Goal: Task Accomplishment & Management: Complete application form

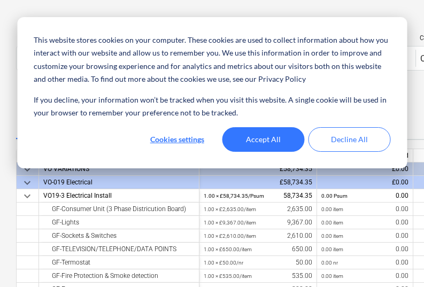
click at [273, 138] on button "Accept All" at bounding box center [263, 139] width 82 height 25
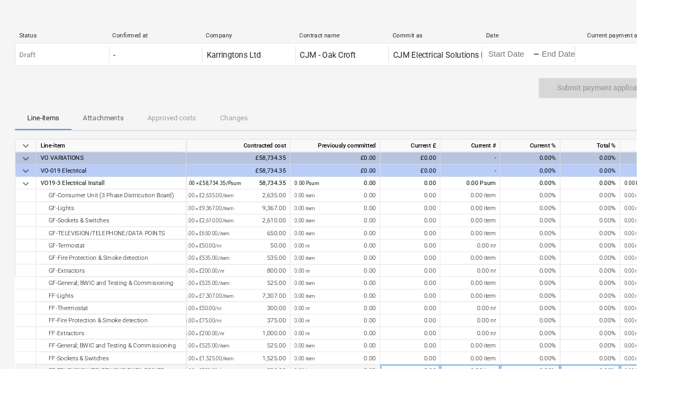
scroll to position [0, 6]
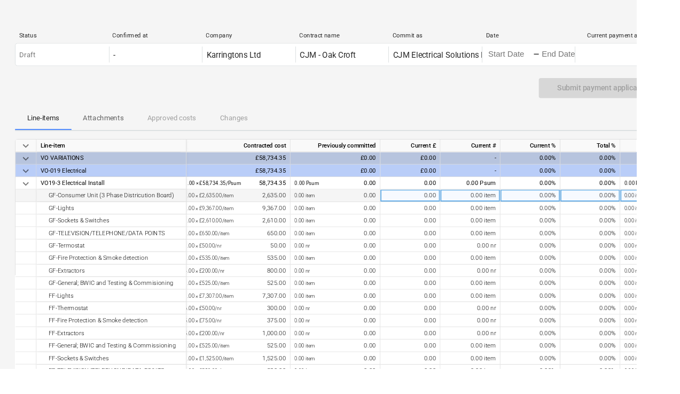
click at [427, 215] on div "0.00%" at bounding box center [567, 209] width 64 height 13
type input "10"
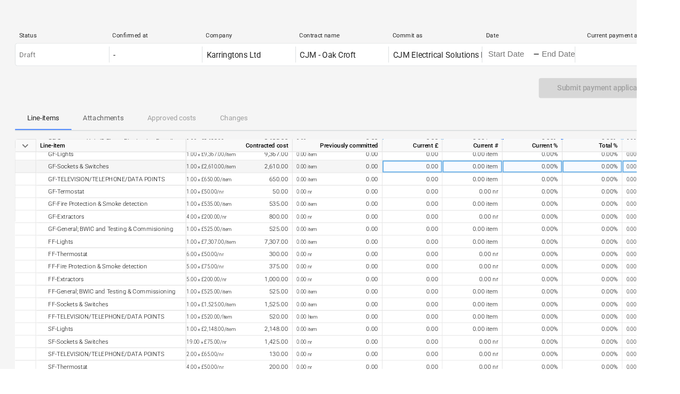
scroll to position [55, 4]
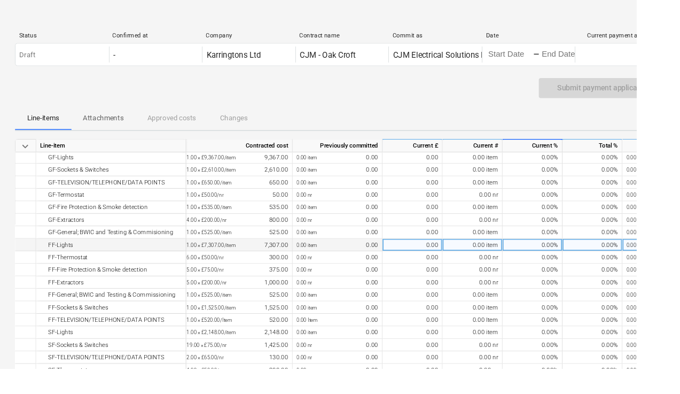
click at [427, 265] on div "0.00%" at bounding box center [569, 261] width 64 height 13
type input "70"
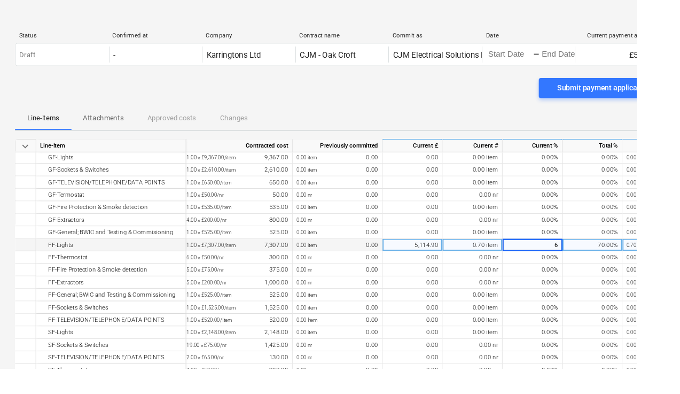
type input "65"
type input "60"
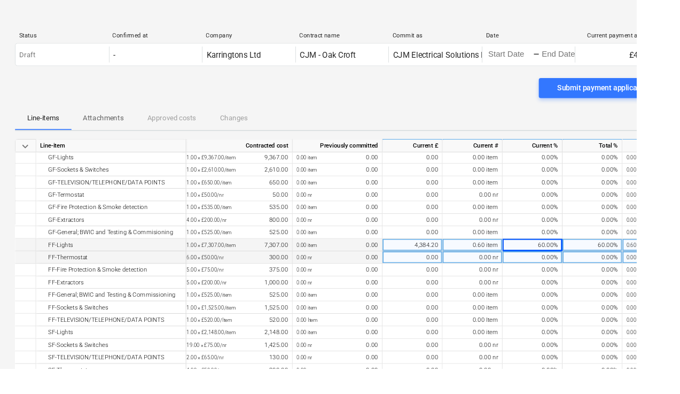
click at [427, 276] on div "0.00%" at bounding box center [569, 274] width 64 height 13
type input "60"
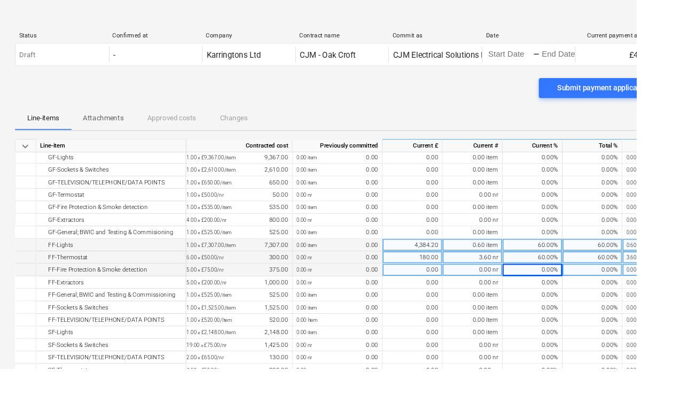
click at [427, 286] on div "0.00%" at bounding box center [569, 288] width 64 height 13
type input "60"
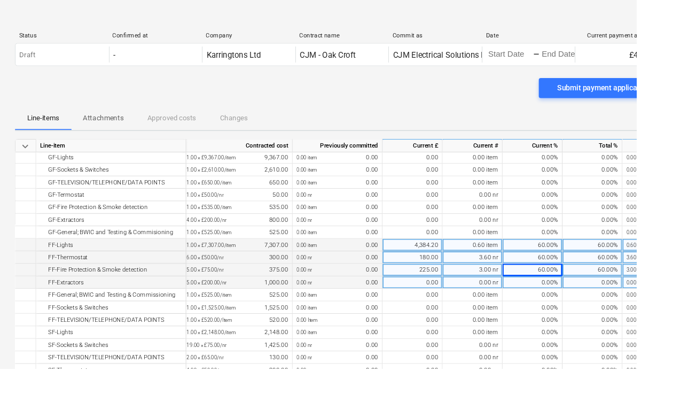
click at [427, 286] on div "0.00%" at bounding box center [569, 301] width 64 height 13
type input "60"
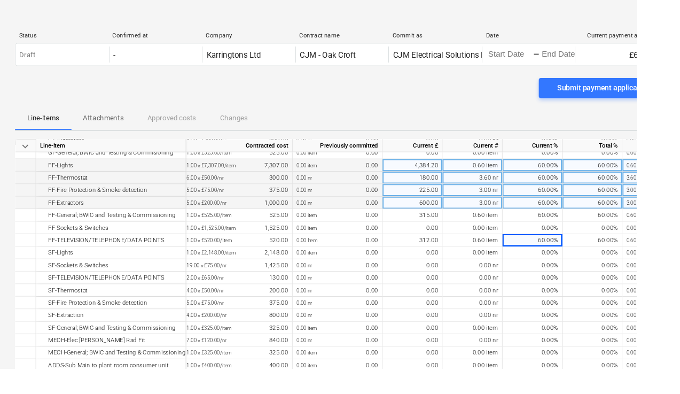
scroll to position [139, 4]
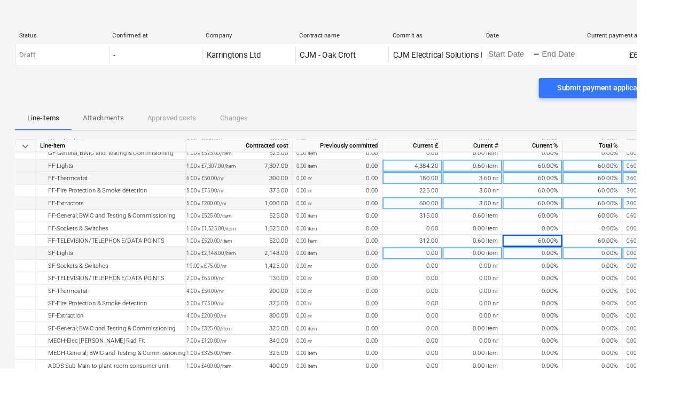
click at [427, 271] on div "0.00%" at bounding box center [569, 270] width 64 height 13
type input "60"
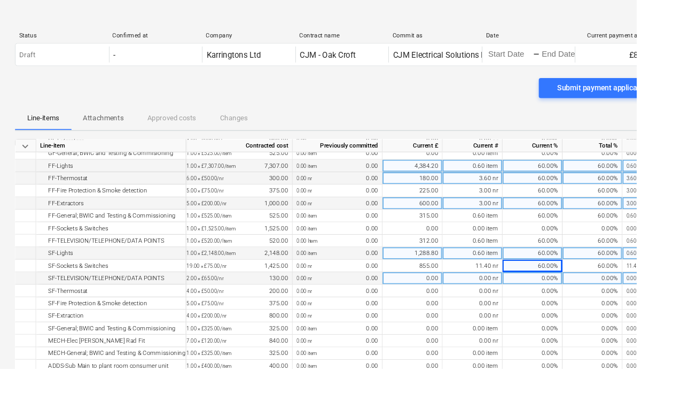
click at [427, 286] on div "0.00%" at bounding box center [569, 297] width 64 height 13
type input "60"
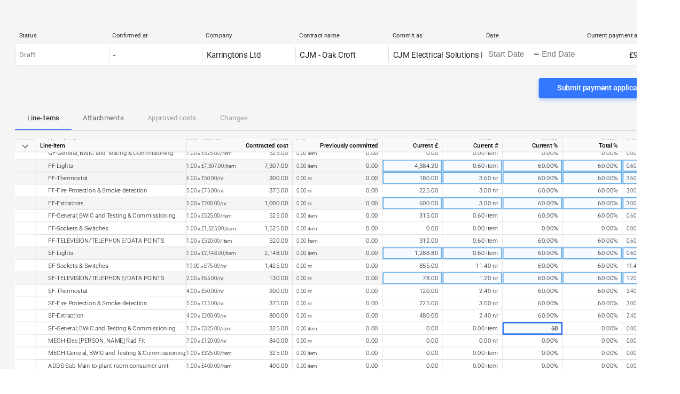
type input "60"
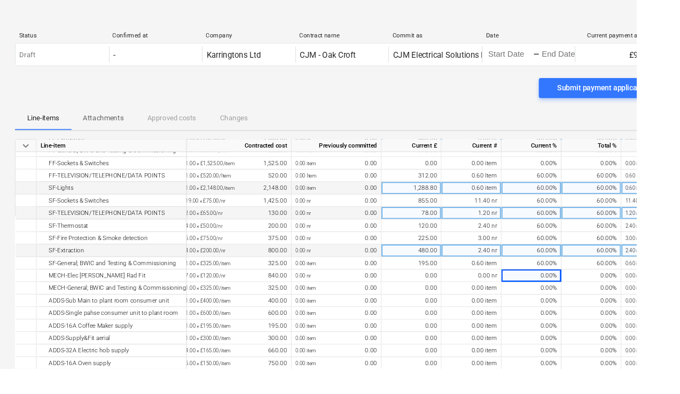
scroll to position [213, 5]
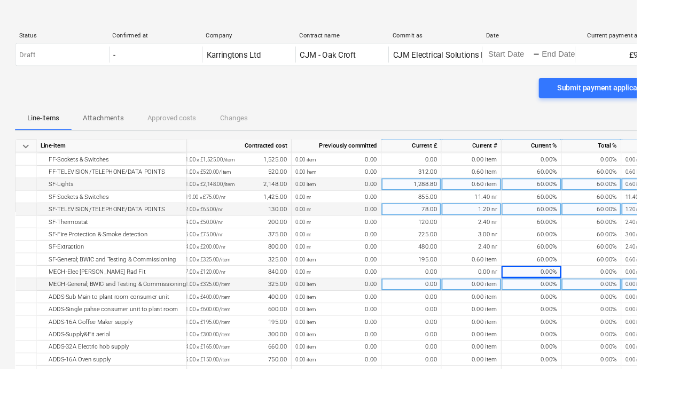
click at [427, 286] on div "0.00%" at bounding box center [568, 303] width 64 height 13
type input "40"
type input "20"
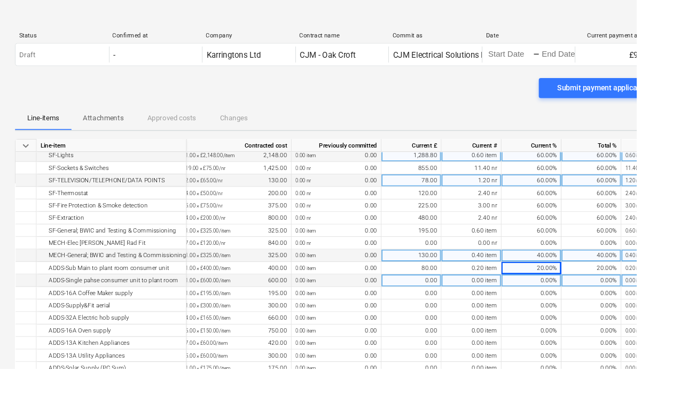
scroll to position [253, 5]
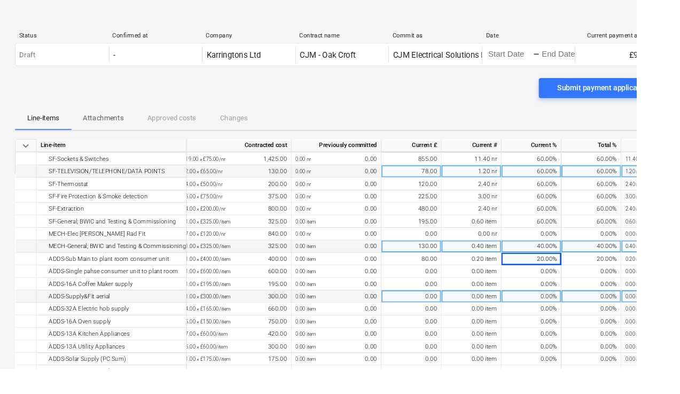
click at [427, 286] on div "0.00%" at bounding box center [568, 316] width 64 height 13
type input "30"
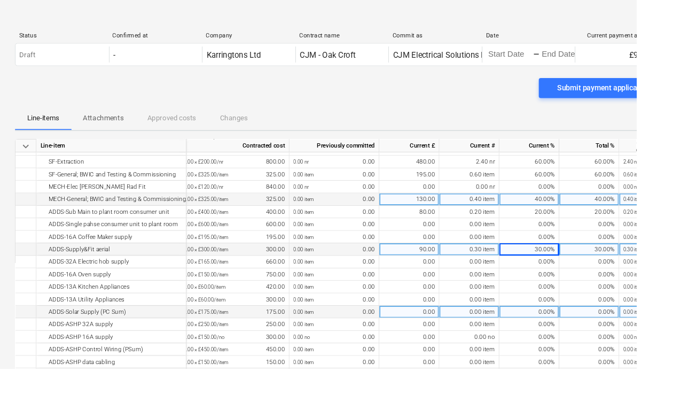
scroll to position [306, 7]
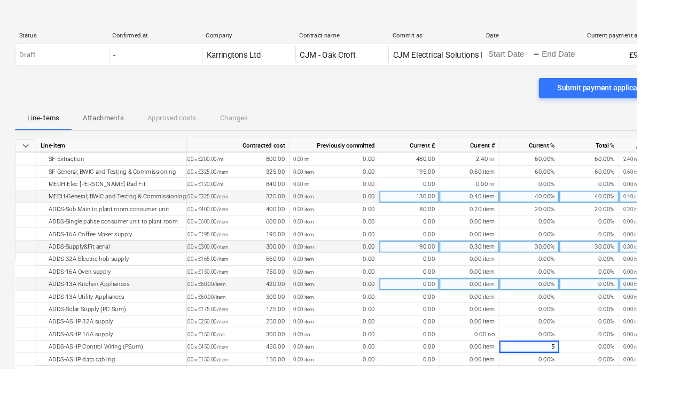
type input "50"
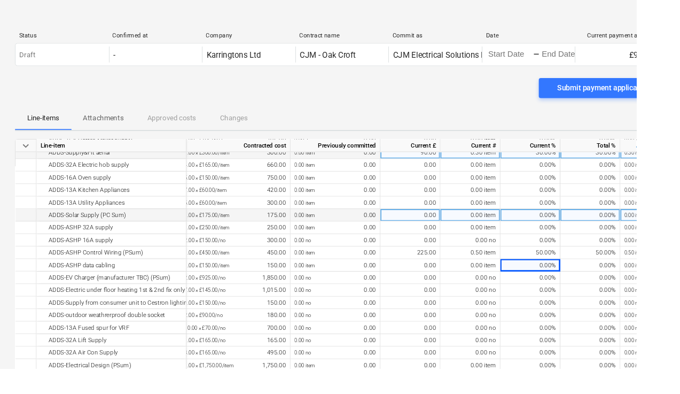
scroll to position [408, 5]
type input "50"
type input "60"
type input "100"
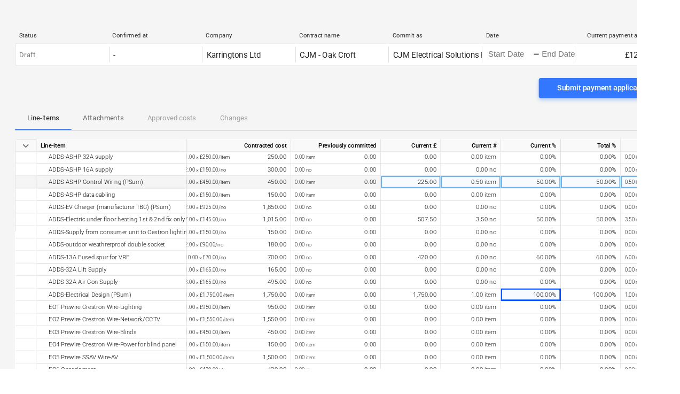
scroll to position [488, 5]
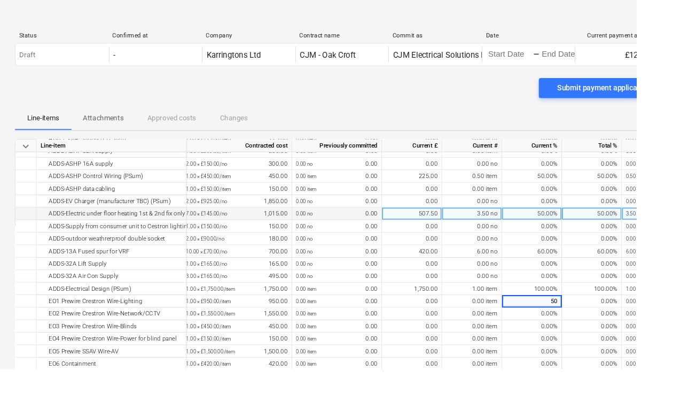
type input "5"
type input "40"
type input "30"
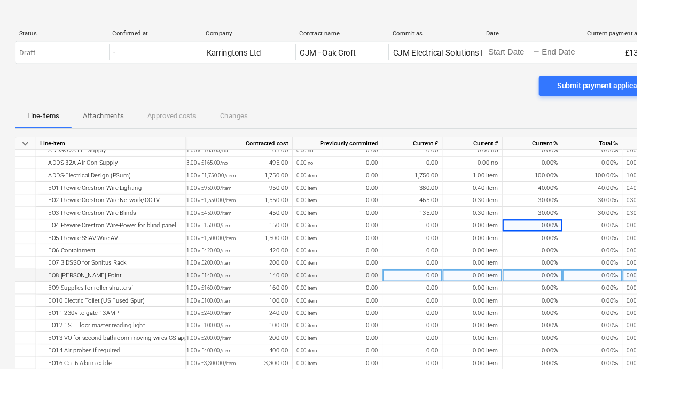
scroll to position [608, 4]
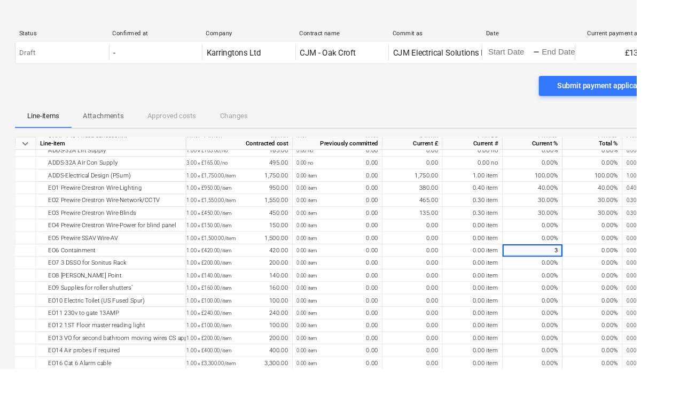
type input "30"
type input "60"
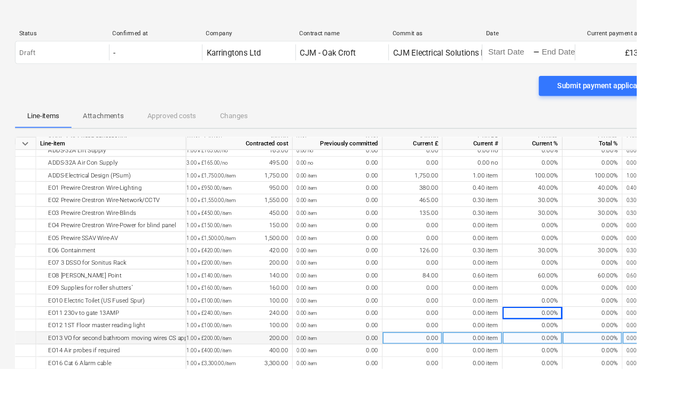
scroll to position [611, 4]
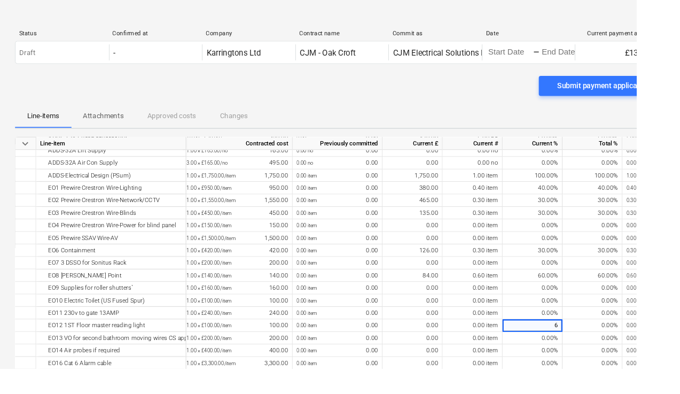
type input "60"
type input "100"
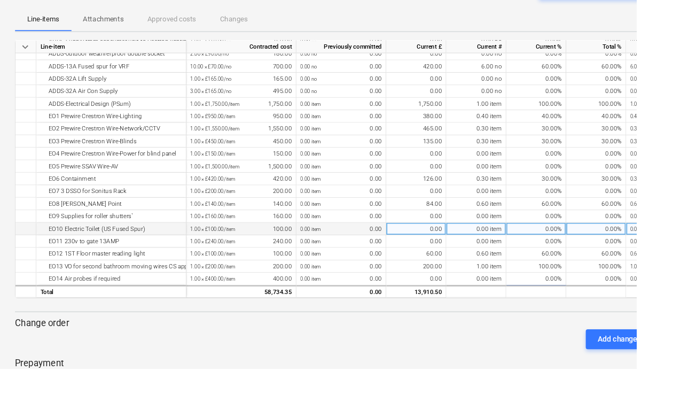
scroll to position [581, 0]
click at [427, 243] on div "0.00%" at bounding box center [573, 243] width 64 height 13
type input "60"
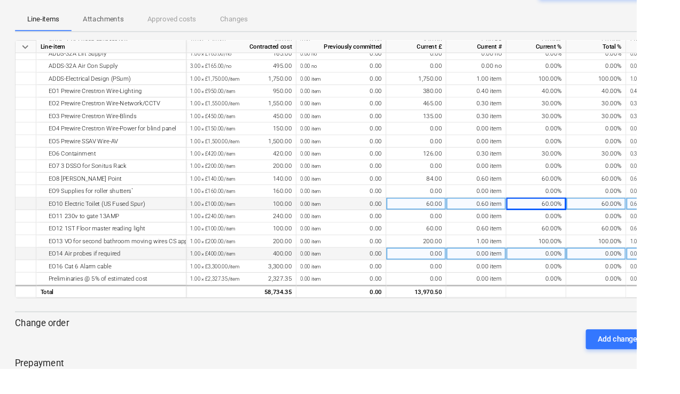
scroll to position [611, 0]
click at [427, 264] on div "0.00%" at bounding box center [573, 270] width 64 height 13
type input "60"
type input "50"
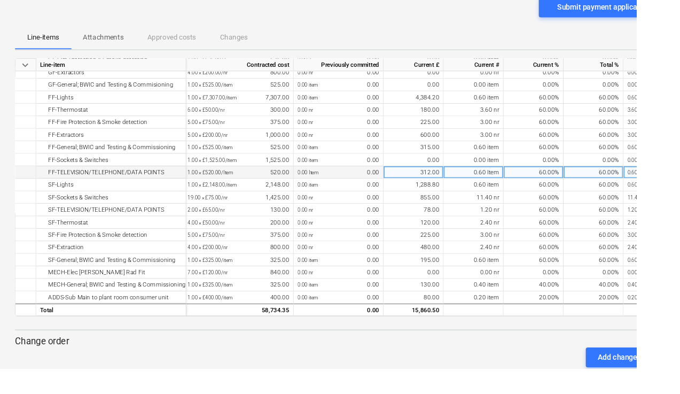
scroll to position [133, 3]
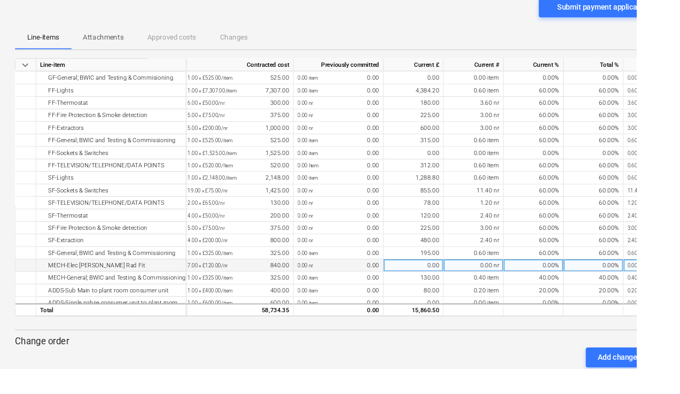
click at [427, 286] on div "0.00%" at bounding box center [571, 283] width 64 height 13
type input "6"
type input "5"
type input "6"
type input "50"
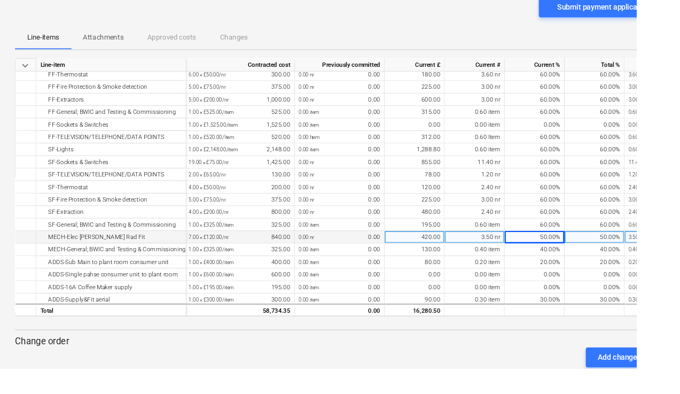
scroll to position [164, 2]
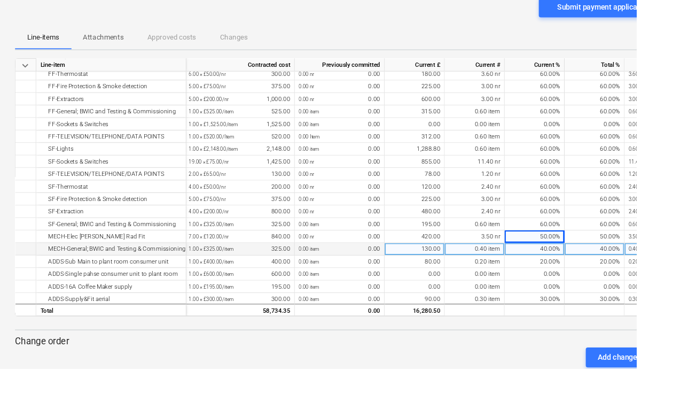
click at [427, 267] on div "40.00%" at bounding box center [572, 266] width 64 height 13
type input "50"
type input "25"
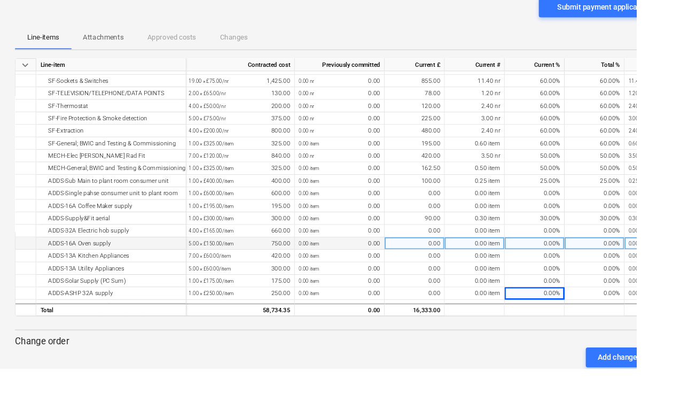
scroll to position [263, 2]
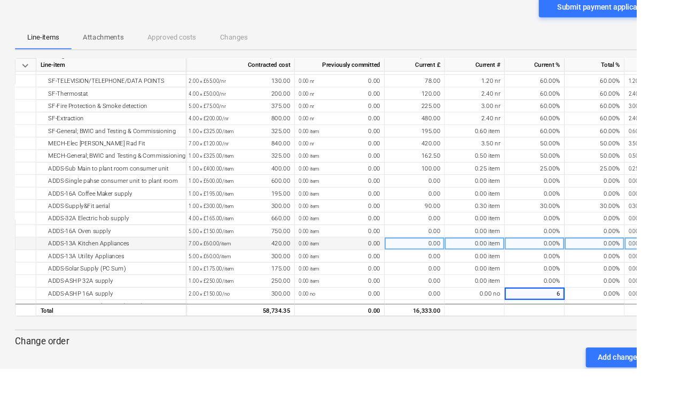
type input "60"
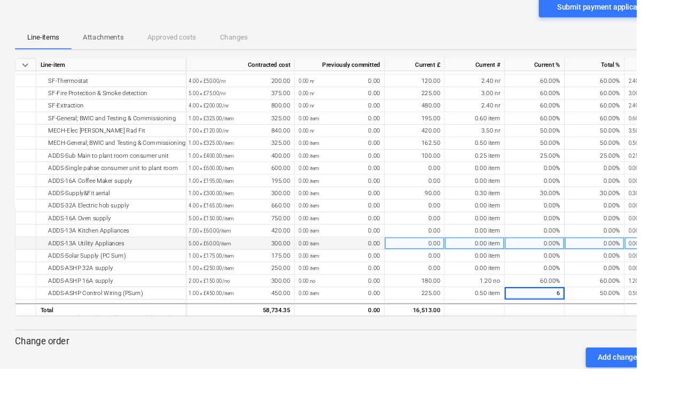
type input "60"
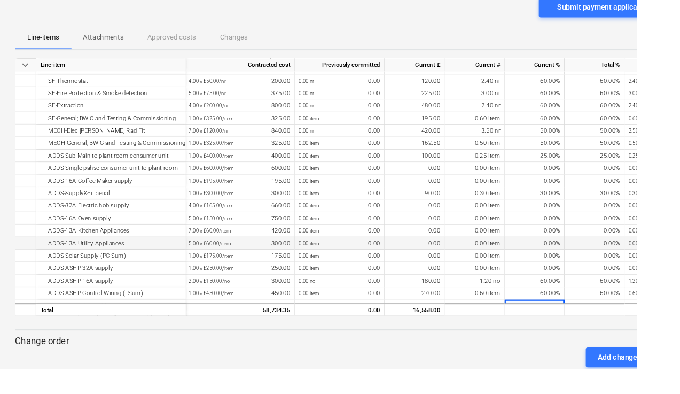
scroll to position [290, 2]
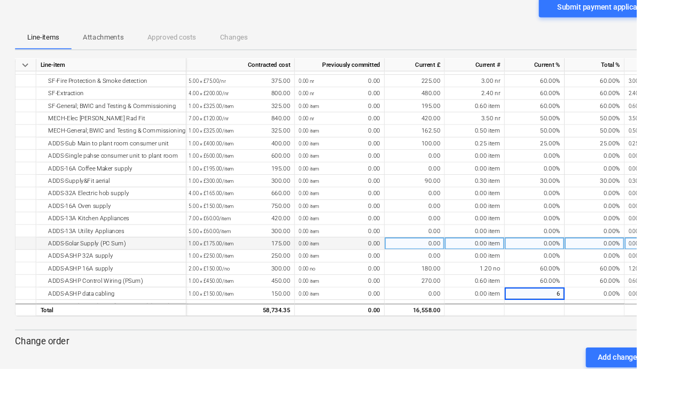
type input "60"
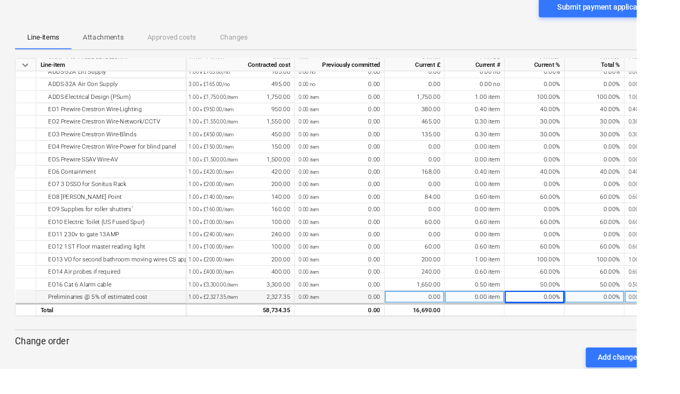
scroll to position [611, 2]
type input "30"
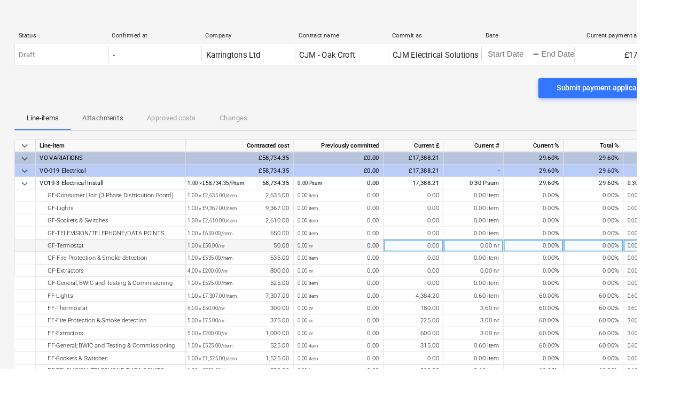
scroll to position [0, 1]
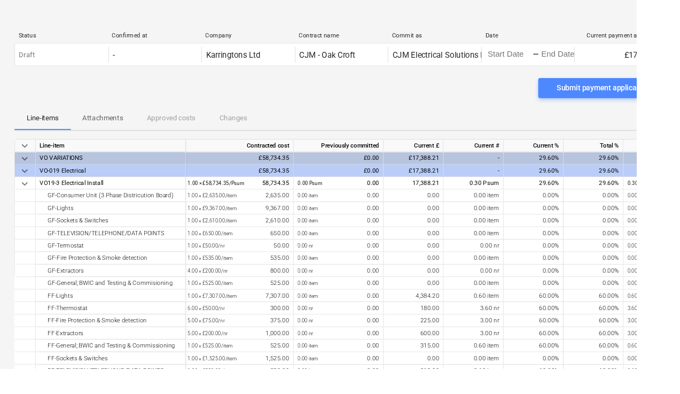
click at [427, 96] on div "Submit payment application" at bounding box center [644, 94] width 99 height 14
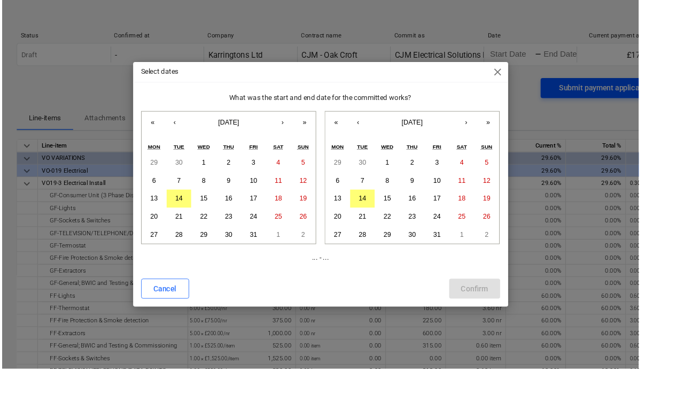
scroll to position [0, 0]
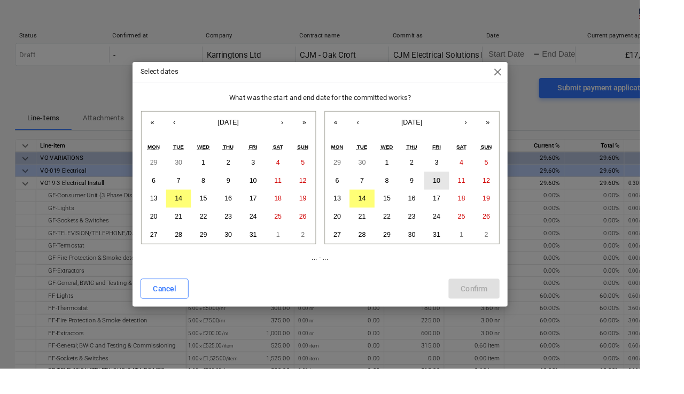
click at [427, 190] on abbr "10" at bounding box center [467, 193] width 8 height 8
click at [189, 131] on button "‹" at bounding box center [187, 131] width 24 height 24
click at [188, 128] on button "‹" at bounding box center [187, 131] width 24 height 24
click at [186, 196] on button "5" at bounding box center [190, 192] width 27 height 19
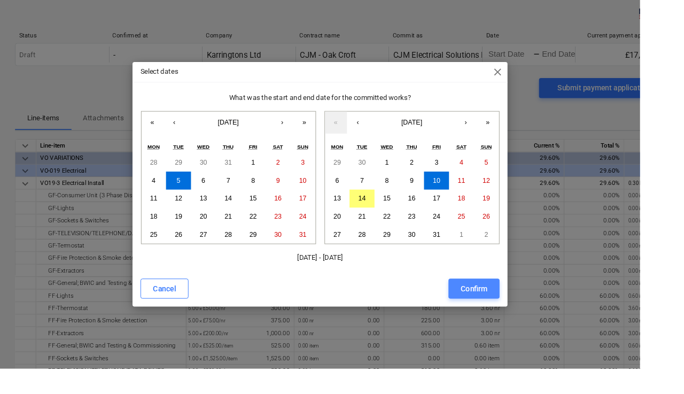
click at [427, 286] on div "Confirm" at bounding box center [506, 308] width 29 height 14
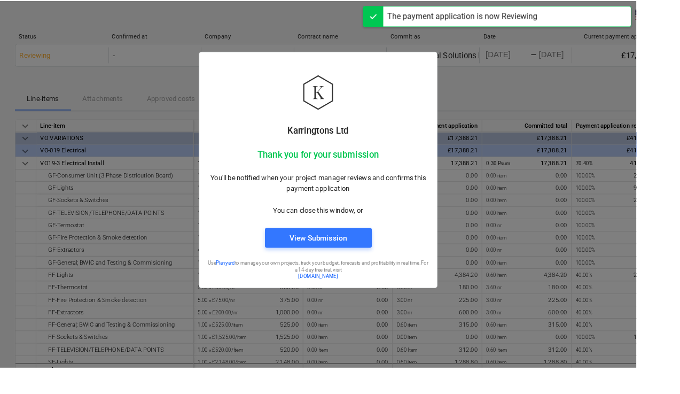
scroll to position [0, 1]
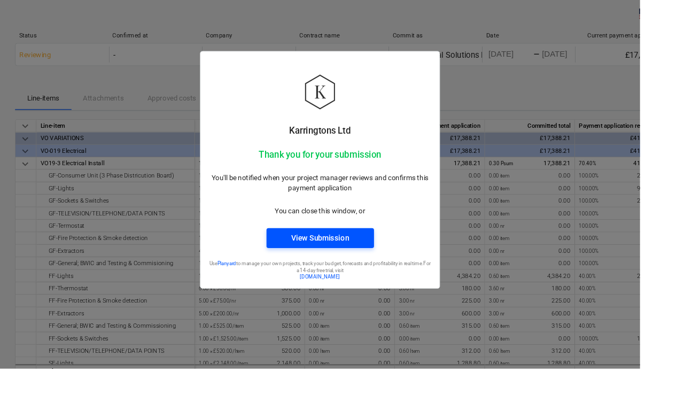
click at [362, 253] on div "View Submission" at bounding box center [342, 254] width 62 height 14
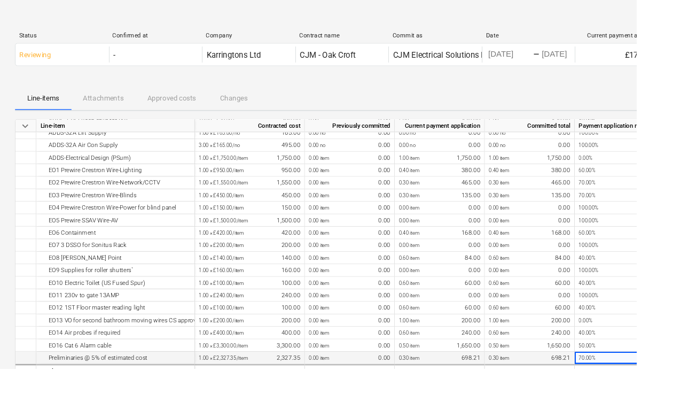
scroll to position [611, 1]
